Goal: Information Seeking & Learning: Learn about a topic

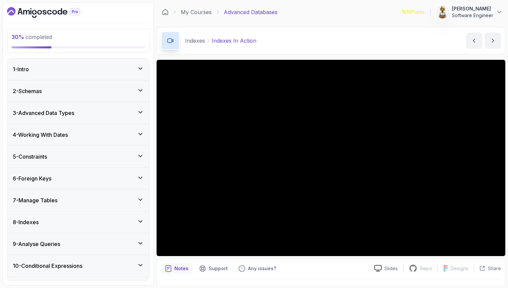
scroll to position [258, 0]
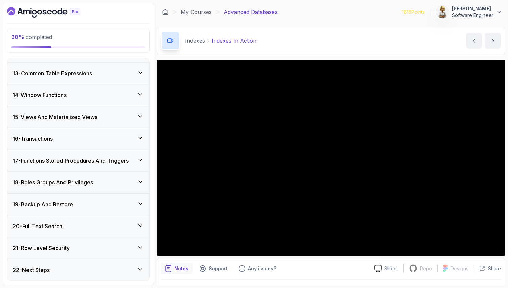
click at [111, 68] on div "13 - Common Table Expressions" at bounding box center [78, 72] width 142 height 21
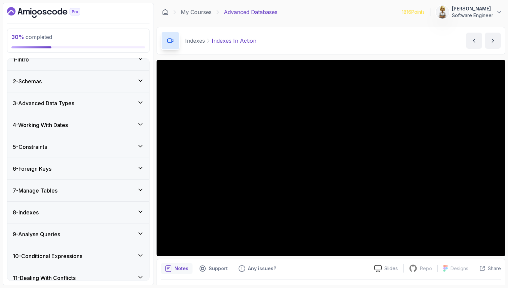
scroll to position [0, 0]
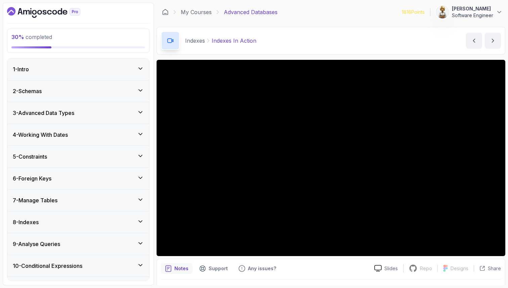
click at [140, 218] on div "8 - Indexes" at bounding box center [78, 221] width 142 height 21
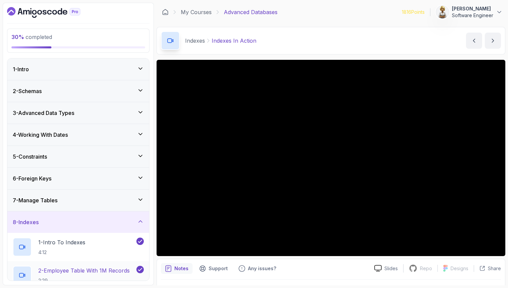
click at [99, 265] on div "2 - Employee Table With 1M Records 2:29" at bounding box center [78, 275] width 142 height 28
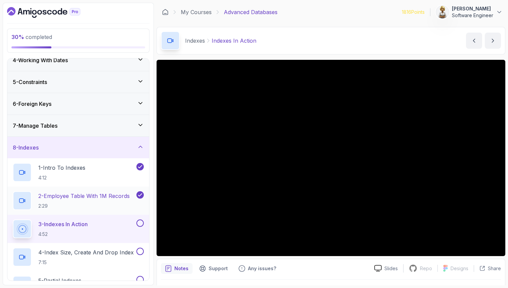
scroll to position [94, 0]
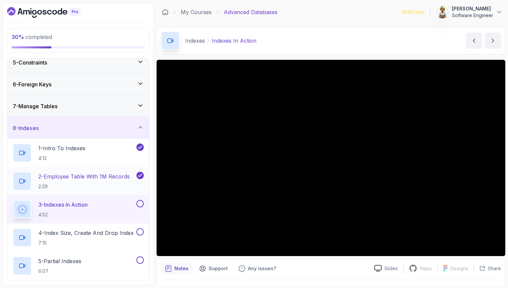
click at [96, 181] on h2 "2 - Employee Table With 1M Records 2:29" at bounding box center [83, 180] width 91 height 17
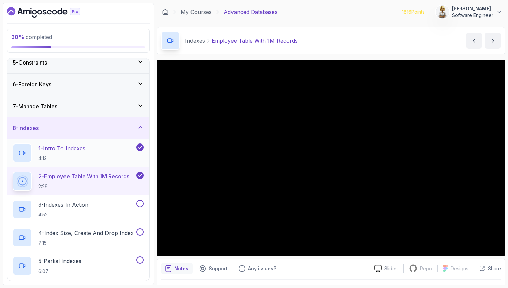
click at [104, 152] on div "1 - Intro To Indexes 4:12" at bounding box center [74, 152] width 122 height 19
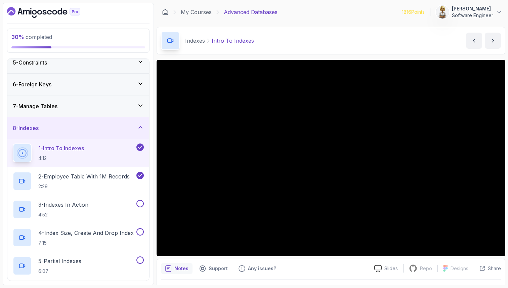
click at [259, 285] on section "30 % completed 1 - Intro 2 - Schemas 3 - Advanced Data Types 4 - Working With D…" at bounding box center [254, 144] width 508 height 288
click at [177, 270] on p "Notes" at bounding box center [181, 268] width 14 height 7
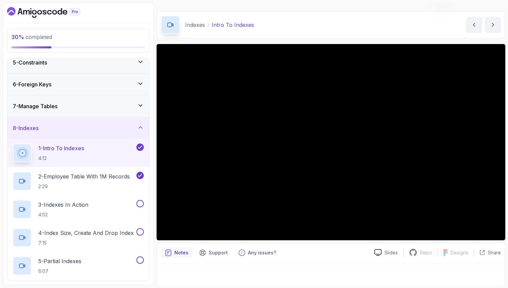
scroll to position [17, 0]
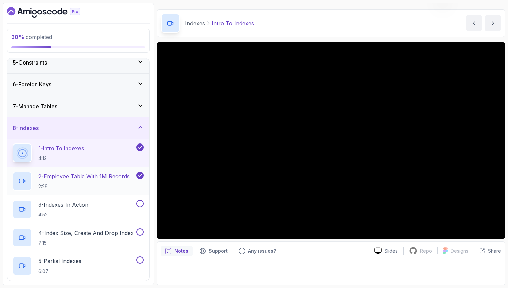
click at [93, 175] on p "2 - Employee Table With 1M Records" at bounding box center [83, 176] width 91 height 8
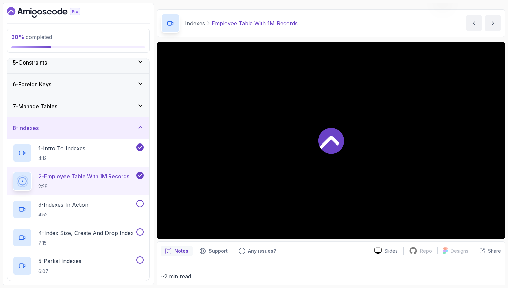
click at [213, 275] on p "~2 min read" at bounding box center [331, 275] width 340 height 9
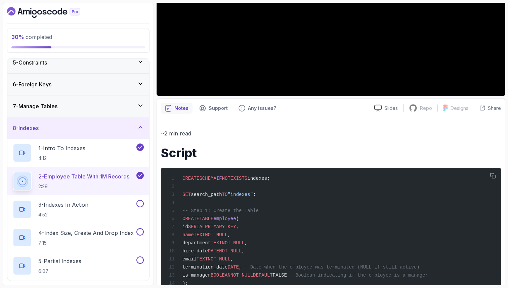
scroll to position [179, 0]
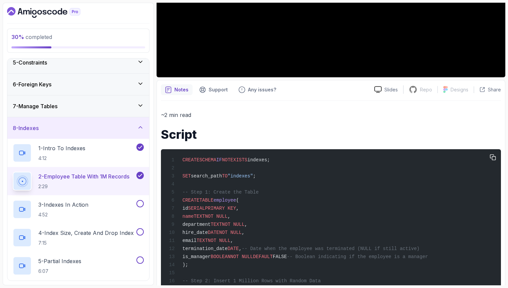
drag, startPoint x: 284, startPoint y: 161, endPoint x: 183, endPoint y: 160, distance: 101.4
copy span "CREATE SCHEMA IF NOT EXISTS indexes;"
drag, startPoint x: 271, startPoint y: 180, endPoint x: 159, endPoint y: 175, distance: 112.0
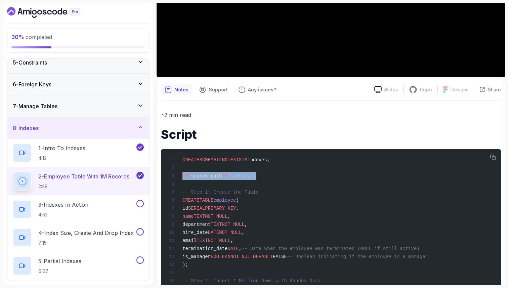
copy span "SET search_path TO "indexes" ;"
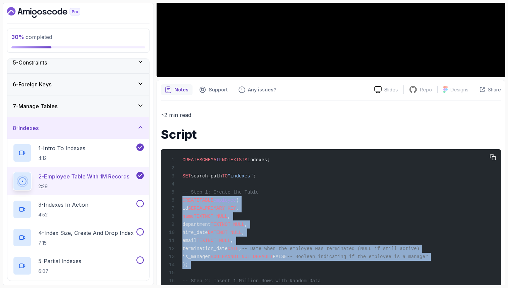
drag, startPoint x: 183, startPoint y: 203, endPoint x: 195, endPoint y: 276, distance: 74.6
copy code "CREATE TABLE employee ( id SERIAL PRIMARY KEY , name TEXT NOT NULL , department…"
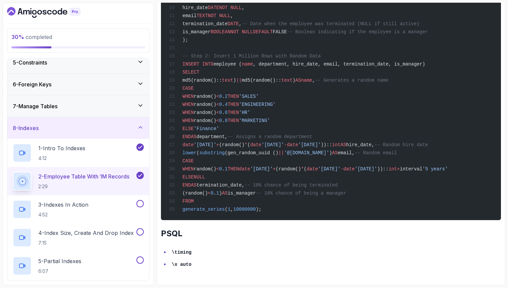
scroll to position [407, 0]
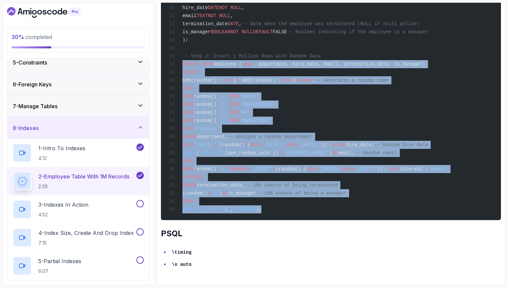
drag, startPoint x: 183, startPoint y: 67, endPoint x: 280, endPoint y: 215, distance: 176.6
click at [280, 215] on div "CREATE SCHEMA IF NOT EXISTS indexes; SET search_path TO "indexes" ; -- Step 1: …" at bounding box center [330, 71] width 329 height 287
copy code "INSERT INTO employee ( name , department, hire_date, email, termination_date, i…"
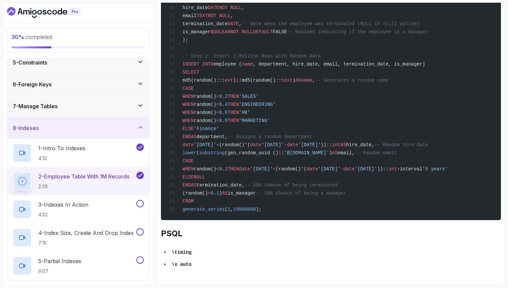
click at [297, 40] on div "CREATE SCHEMA IF NOT EXISTS indexes; SET search_path TO "indexes" ; -- Step 1: …" at bounding box center [330, 71] width 329 height 287
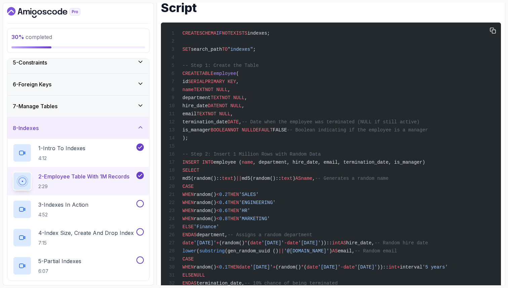
scroll to position [300, 0]
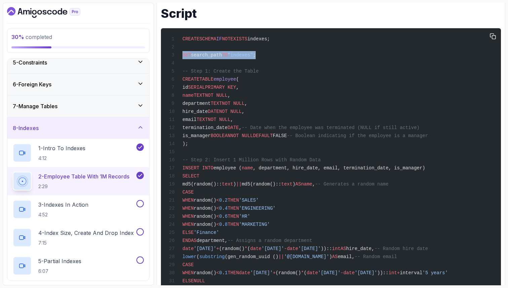
drag, startPoint x: 264, startPoint y: 58, endPoint x: 181, endPoint y: 54, distance: 83.0
click at [181, 54] on span "SET search_path TO "indexes" ;" at bounding box center [212, 54] width 87 height 5
copy span "SET search_path TO "indexes" ;"
click at [181, 82] on span "CREATE TABLE employee (" at bounding box center [204, 79] width 70 height 5
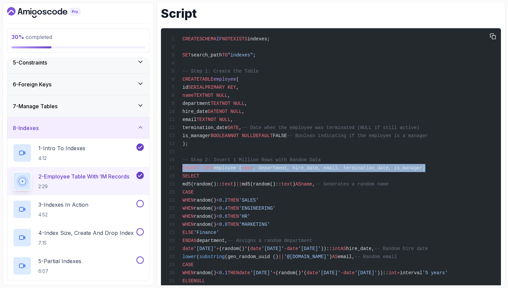
drag, startPoint x: 183, startPoint y: 173, endPoint x: 452, endPoint y: 172, distance: 269.0
click at [452, 173] on div "CREATE SCHEMA IF NOT EXISTS indexes; SET search_path TO "indexes" ; -- Step 1: …" at bounding box center [330, 175] width 329 height 287
copy span "INSERT INTO employee ( name , department, hire_date, email, termination_date, i…"
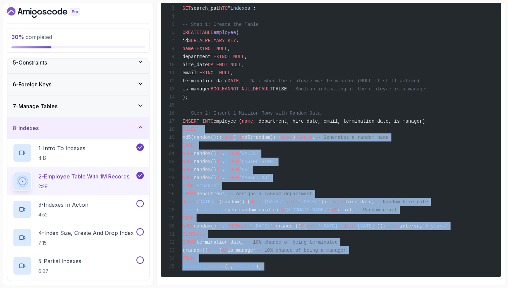
scroll to position [415, 0]
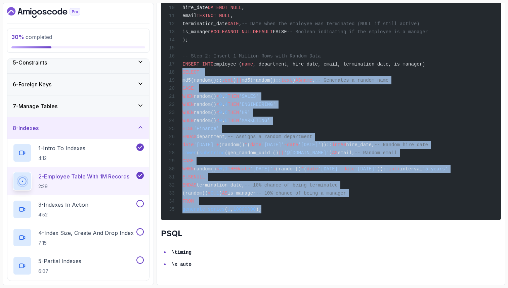
drag, startPoint x: 183, startPoint y: 183, endPoint x: 277, endPoint y: 209, distance: 98.0
click at [277, 211] on div "CREATE SCHEMA IF NOT EXISTS indexes; SET search_path TO "indexes" ; -- Step 1: …" at bounding box center [330, 71] width 329 height 287
copy code "SELECT md5(random():: text ) || md5(random():: text ) AS name , -- Generates a …"
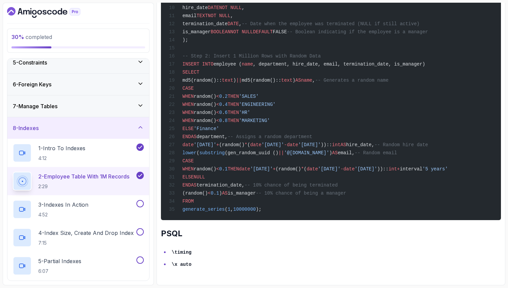
click at [153, 78] on div "30 % completed 1 - Intro 2 - Schemas 3 - Advanced Data Types 4 - Working With D…" at bounding box center [78, 144] width 151 height 282
click at [148, 78] on div "6 - Foreign Keys" at bounding box center [78, 84] width 142 height 21
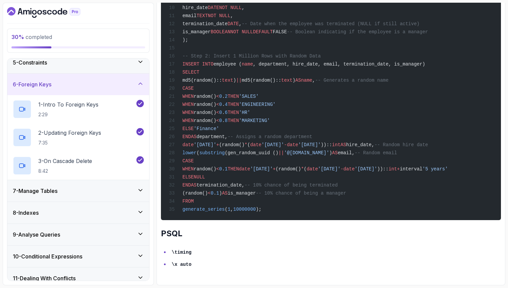
click at [139, 62] on icon at bounding box center [140, 61] width 7 height 7
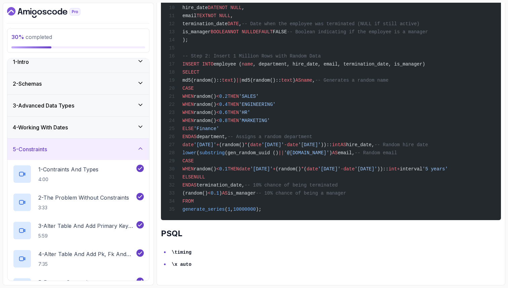
scroll to position [0, 0]
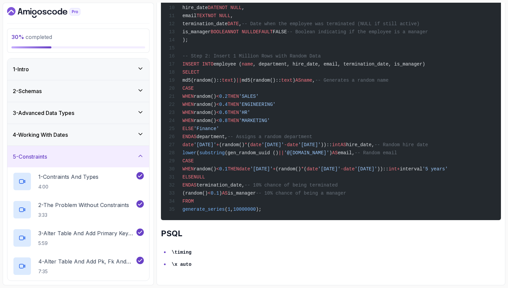
click at [139, 62] on div "1 - Intro" at bounding box center [78, 68] width 142 height 21
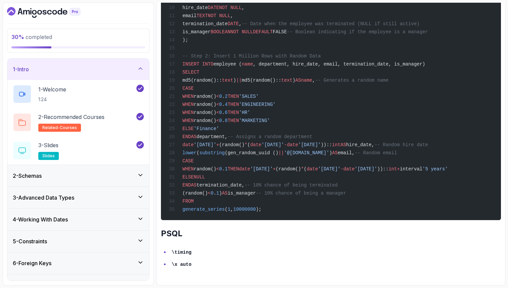
click at [139, 176] on icon at bounding box center [140, 175] width 7 height 7
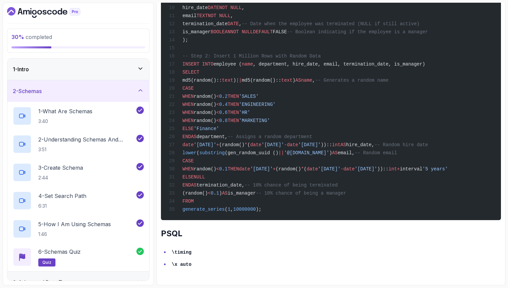
click at [141, 87] on icon at bounding box center [140, 90] width 7 height 7
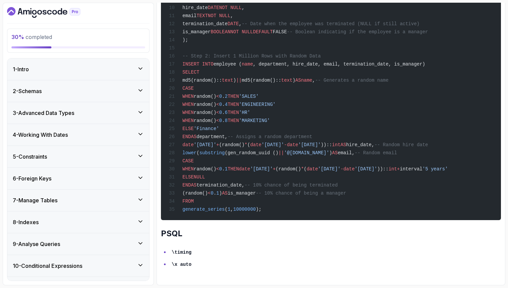
click at [463, 226] on div "~2 min read Script CREATE SCHEMA IF NOT EXISTS indexes; SET search_path TO "ind…" at bounding box center [331, 77] width 340 height 383
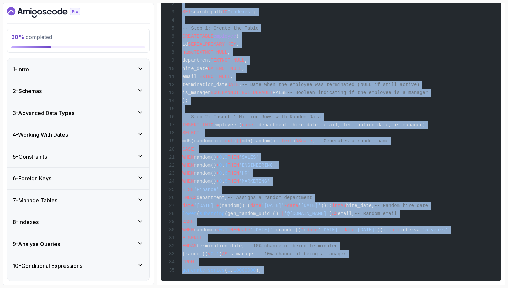
scroll to position [415, 0]
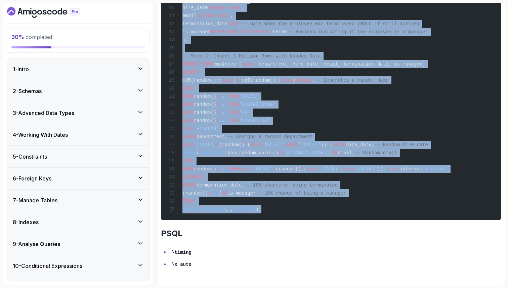
drag, startPoint x: 182, startPoint y: 135, endPoint x: 285, endPoint y: 209, distance: 127.2
click at [285, 209] on div "CREATE SCHEMA IF NOT EXISTS indexes; SET search_path TO "indexes" ; -- Step 1: …" at bounding box center [330, 71] width 329 height 287
copy code "CREATE SCHEMA IF NOT EXISTS indexes; SET search_path TO "indexes" ; -- Step 1: …"
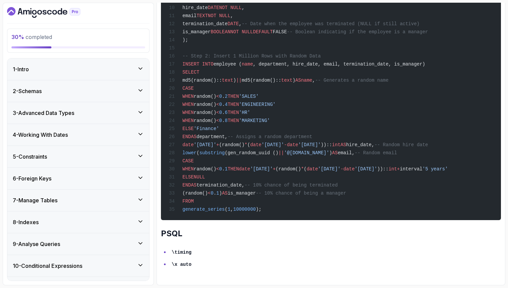
click at [285, 210] on div "CREATE SCHEMA IF NOT EXISTS indexes; SET search_path TO "indexes" ; -- Step 1: …" at bounding box center [330, 71] width 329 height 287
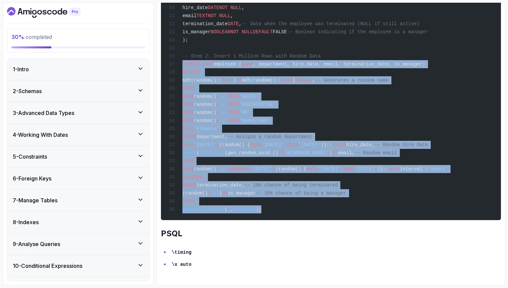
drag, startPoint x: 277, startPoint y: 209, endPoint x: 182, endPoint y: 59, distance: 177.0
click at [182, 59] on div "CREATE SCHEMA IF NOT EXISTS indexes; SET search_path TO "indexes" ; -- Step 1: …" at bounding box center [330, 71] width 329 height 287
copy code "INSERT INTO employee ( name , department, hire_date, email, termination_date, i…"
click at [305, 211] on div "CREATE SCHEMA IF NOT EXISTS indexes; SET search_path TO "indexes" ; -- Step 1: …" at bounding box center [330, 71] width 329 height 287
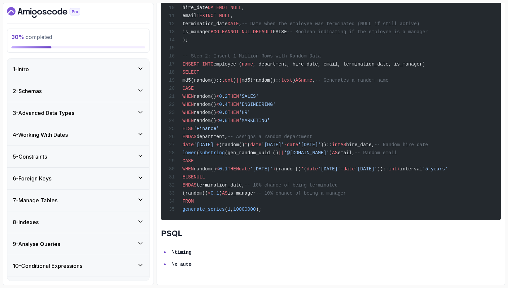
click at [211, 150] on span "substring" at bounding box center [212, 152] width 26 height 5
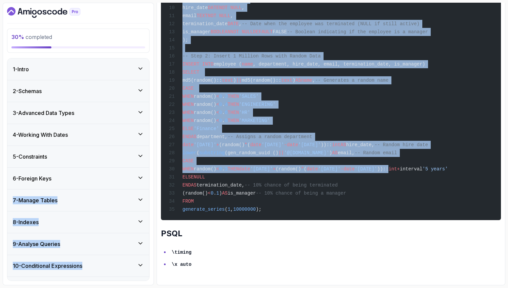
scroll to position [0, 0]
drag, startPoint x: 484, startPoint y: 168, endPoint x: 142, endPoint y: 170, distance: 341.5
click at [142, 170] on div "30 % completed 1 - Intro 2 - Schemas 3 - Advanced Data Types 4 - Working With D…" at bounding box center [254, 144] width 502 height 282
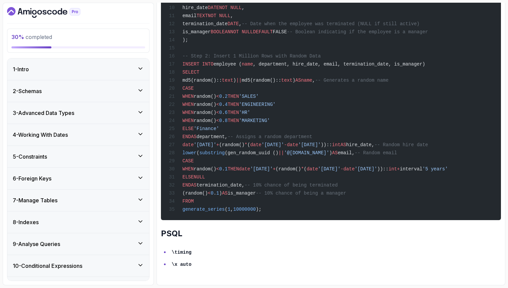
click at [220, 162] on div "CREATE SCHEMA IF NOT EXISTS indexes; SET search_path TO "indexes" ; -- Step 1: …" at bounding box center [330, 71] width 329 height 287
click at [199, 152] on span "(" at bounding box center [197, 152] width 3 height 5
click at [354, 152] on span "email," at bounding box center [345, 152] width 17 height 5
click at [332, 150] on span ")" at bounding box center [330, 152] width 3 height 5
click at [199, 152] on span "(" at bounding box center [197, 152] width 3 height 5
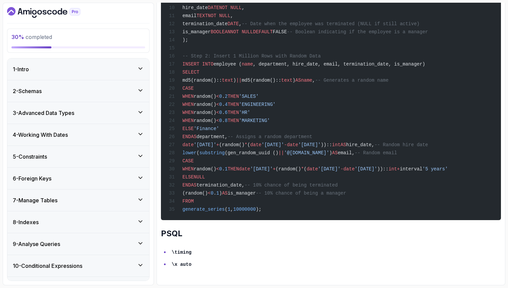
click at [337, 150] on span "AS" at bounding box center [335, 152] width 6 height 5
click at [504, 158] on div "Notes Support Any issues? Slides Repo Repository not available Designs Design n…" at bounding box center [330, 70] width 349 height 430
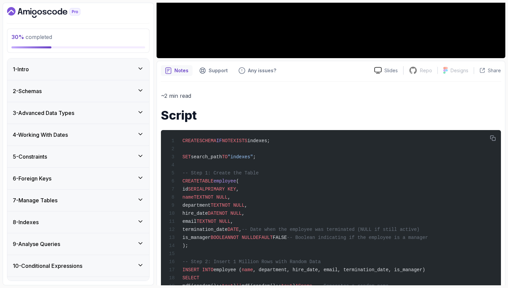
scroll to position [186, 0]
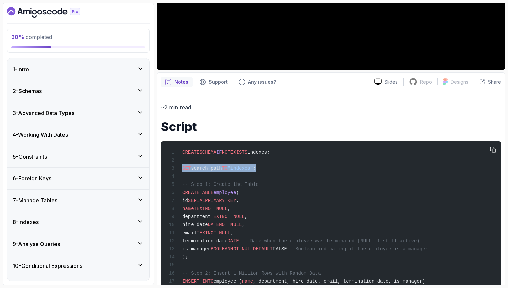
drag, startPoint x: 267, startPoint y: 170, endPoint x: 183, endPoint y: 168, distance: 83.6
click at [183, 169] on div "CREATE SCHEMA IF NOT EXISTS indexes; SET search_path TO "indexes" ; -- Step 1: …" at bounding box center [330, 288] width 329 height 287
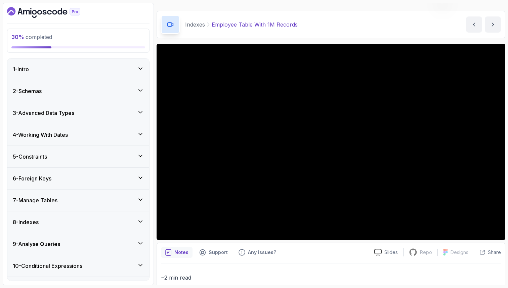
scroll to position [0, 0]
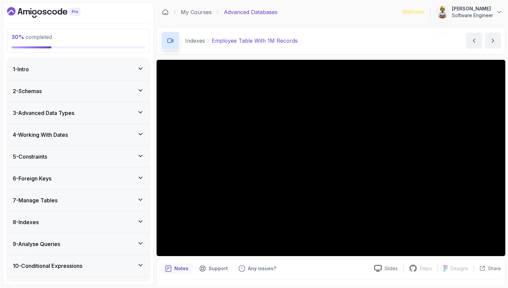
click at [139, 220] on icon at bounding box center [140, 221] width 7 height 7
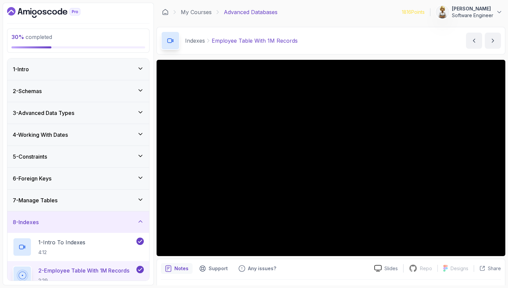
click at [99, 270] on p "2 - Employee Table With 1M Records" at bounding box center [83, 270] width 91 height 8
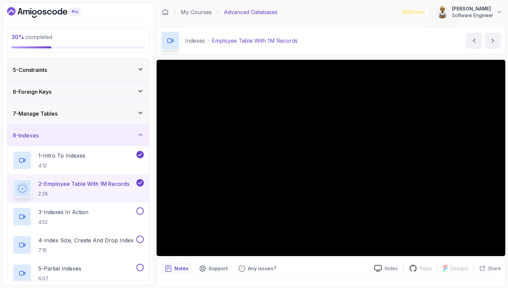
scroll to position [94, 0]
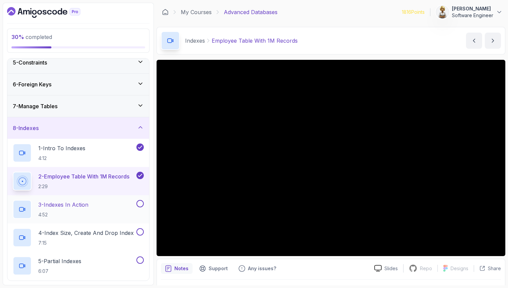
click at [70, 209] on h2 "3 - Indexes In Action 4:52" at bounding box center [63, 208] width 50 height 17
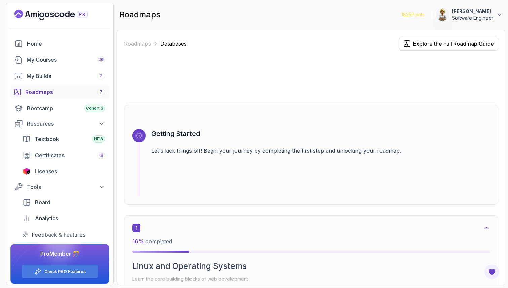
scroll to position [993, 0]
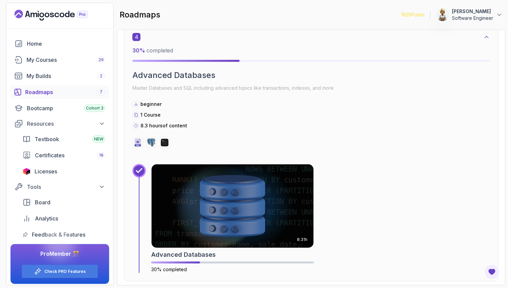
click at [377, 131] on div "4 30 % completed Advanced Databases Master Databases and SQL including advanced…" at bounding box center [310, 90] width 357 height 115
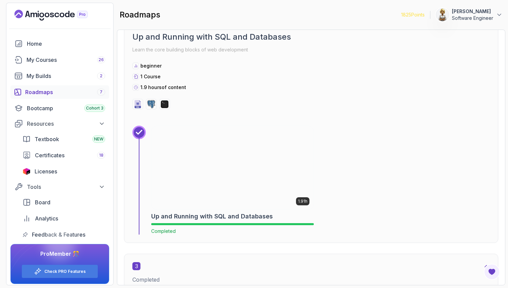
scroll to position [744, 0]
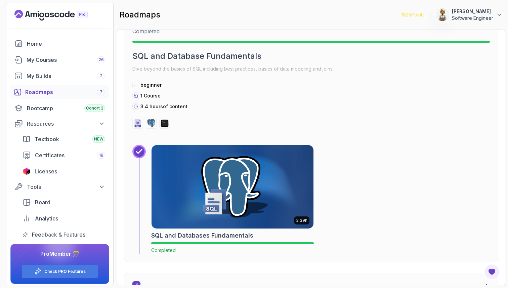
click at [241, 175] on img at bounding box center [232, 186] width 170 height 87
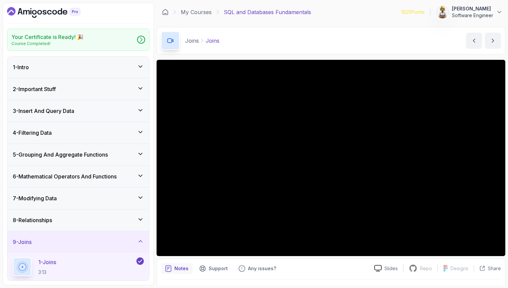
click at [142, 64] on icon at bounding box center [140, 66] width 7 height 7
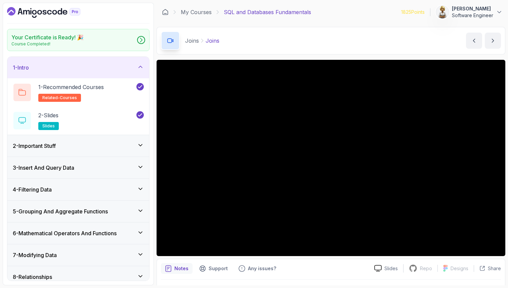
click at [142, 64] on icon at bounding box center [140, 66] width 7 height 7
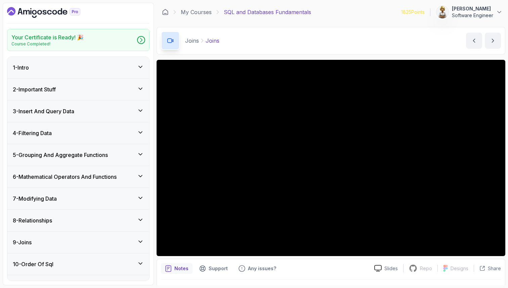
click at [143, 87] on icon at bounding box center [140, 88] width 7 height 7
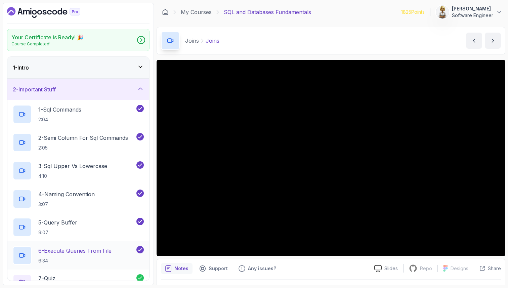
click at [77, 255] on h2 "6 - Execute Queries From File 6:34" at bounding box center [74, 254] width 73 height 17
